Goal: Task Accomplishment & Management: Complete application form

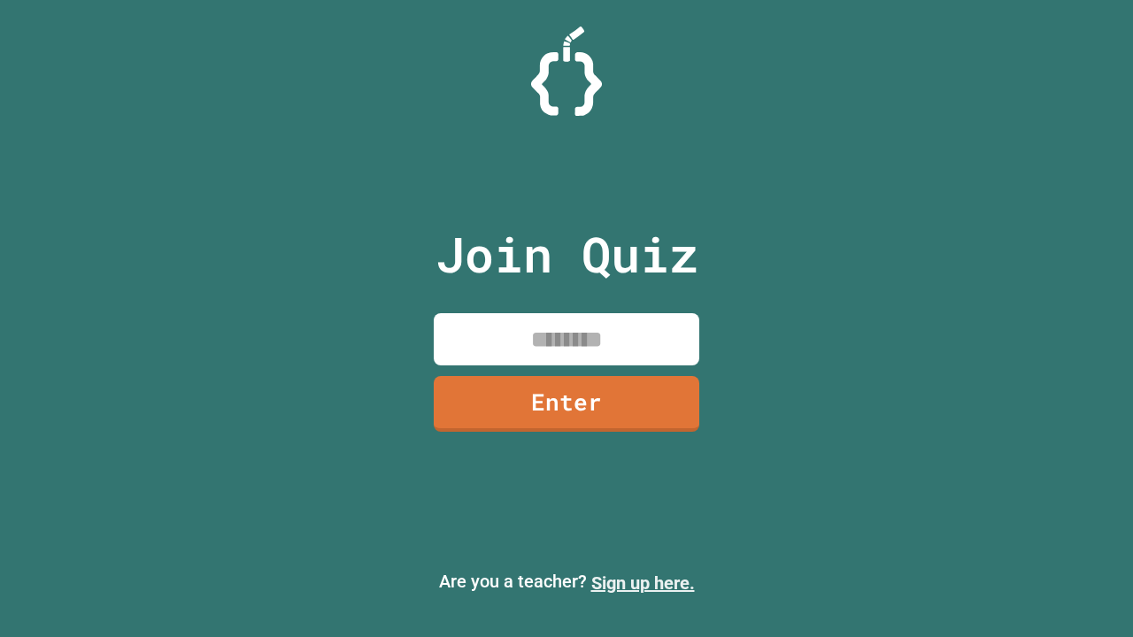
click at [643, 583] on link "Sign up here." at bounding box center [643, 583] width 104 height 21
